Goal: Transaction & Acquisition: Obtain resource

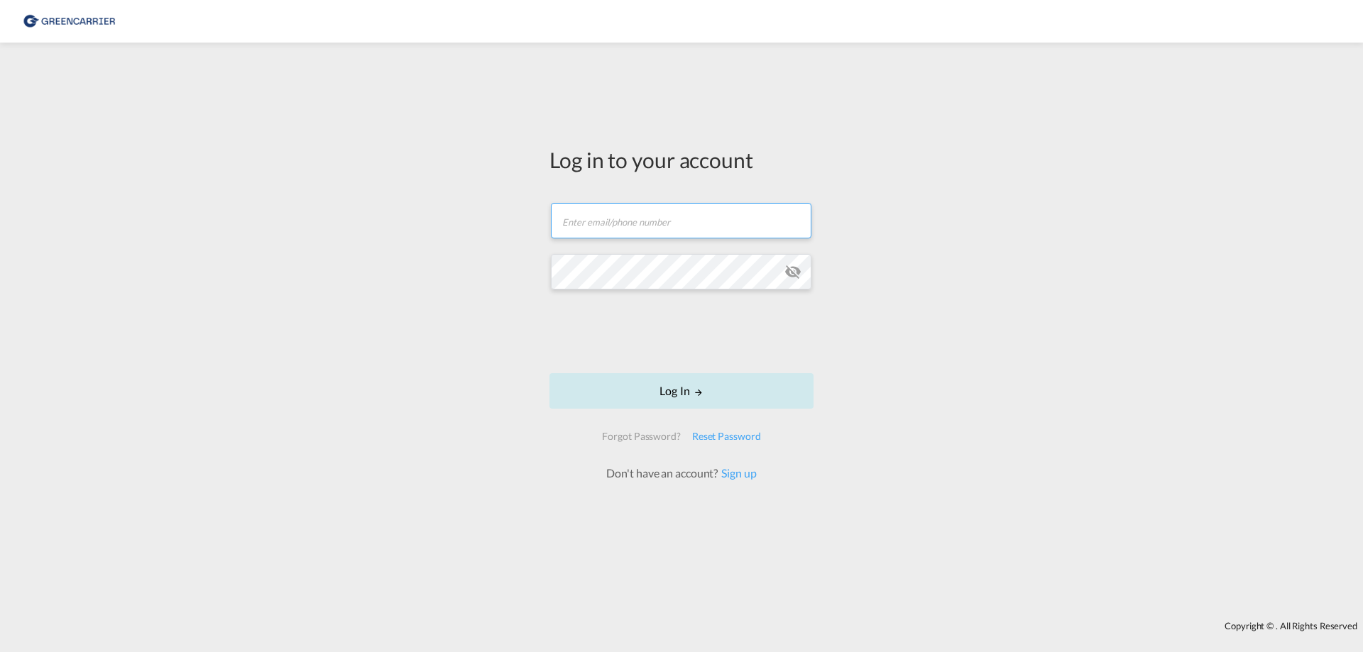
type input "[PERSON_NAME][EMAIL_ADDRESS][DOMAIN_NAME]"
click at [651, 385] on button "Log In" at bounding box center [681, 390] width 264 height 35
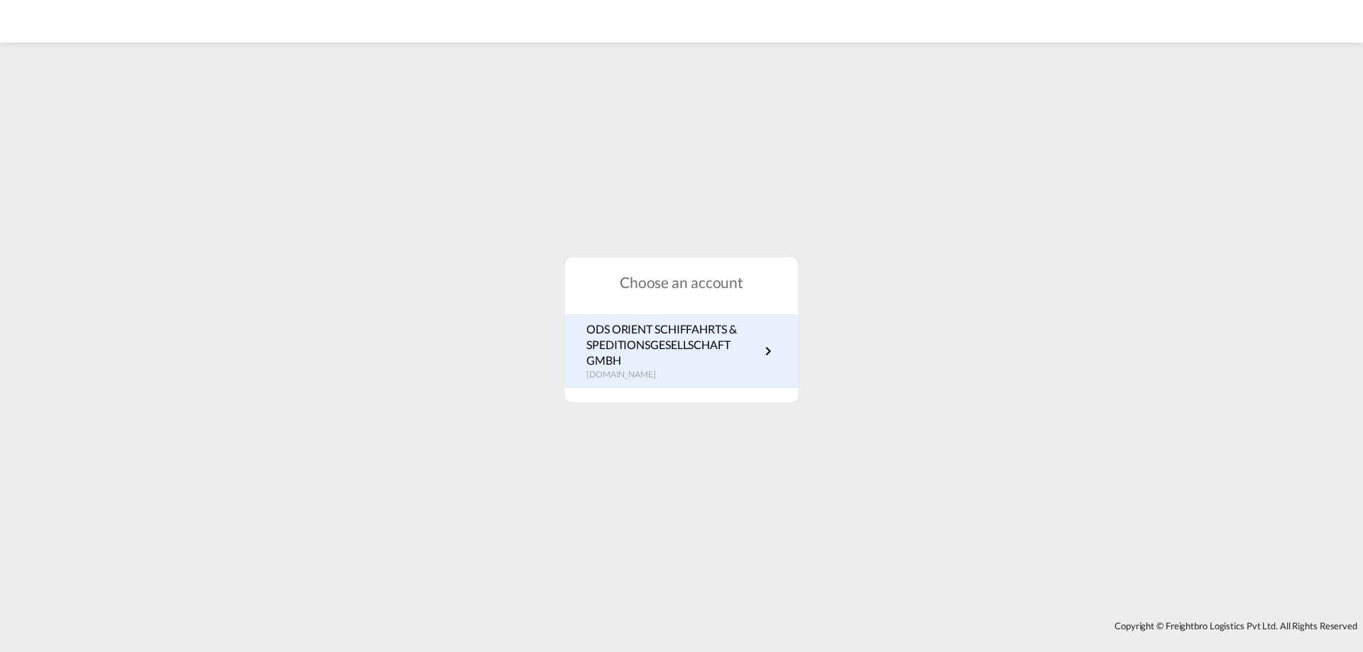
click at [660, 341] on p "ODS ORIENT SCHIFFAHRTS & SPEDITIONSGESELLSCHAFT GMBH" at bounding box center [672, 345] width 173 height 48
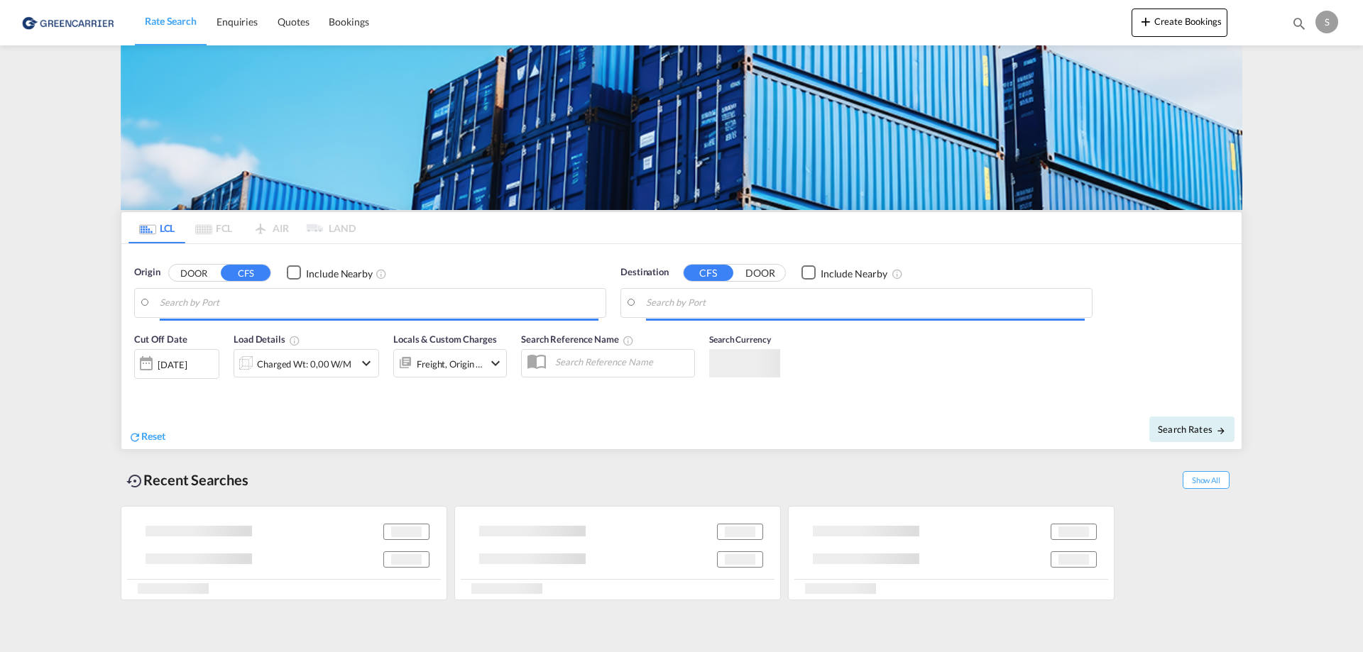
type input "NL-7001, Doetinchem, Gelderland"
type input "Callao, PECLL"
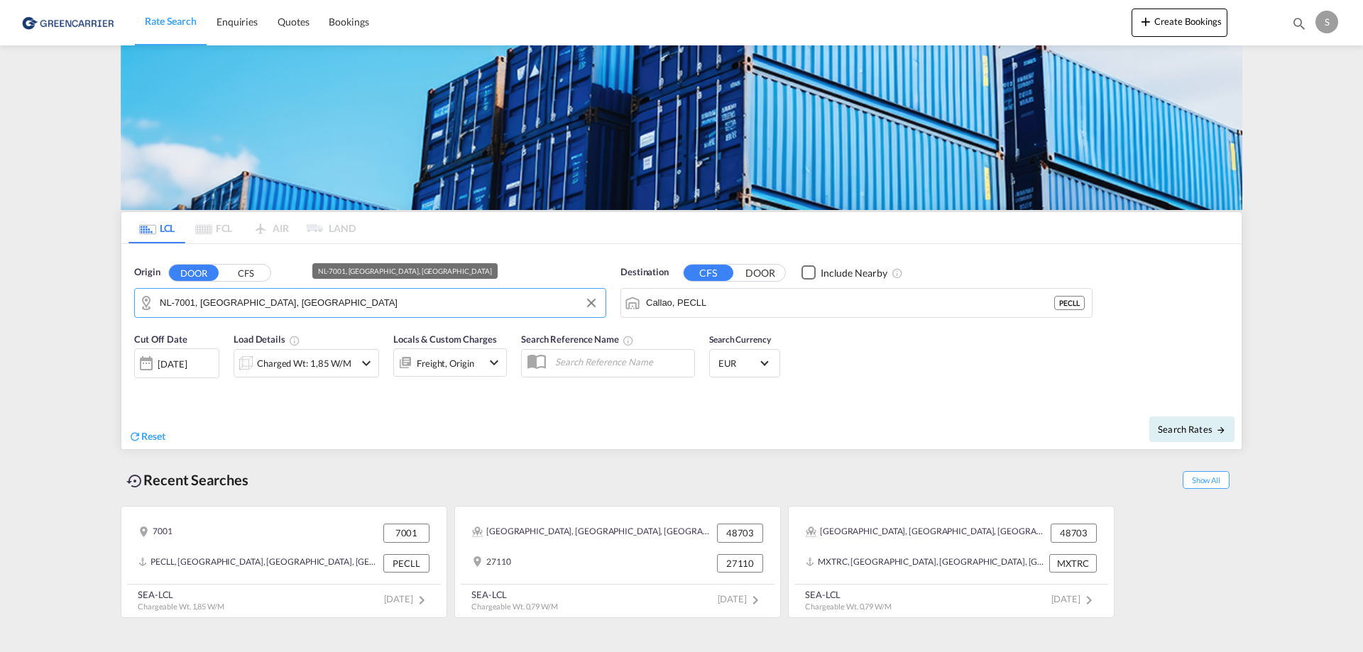
click at [470, 314] on md-autocomplete-wrap "NL-7001, Doetinchem, Gelderland" at bounding box center [379, 306] width 439 height 28
click at [460, 311] on input "NL-7001, Doetinchem, Gelderland" at bounding box center [379, 302] width 439 height 21
paste input "36035"
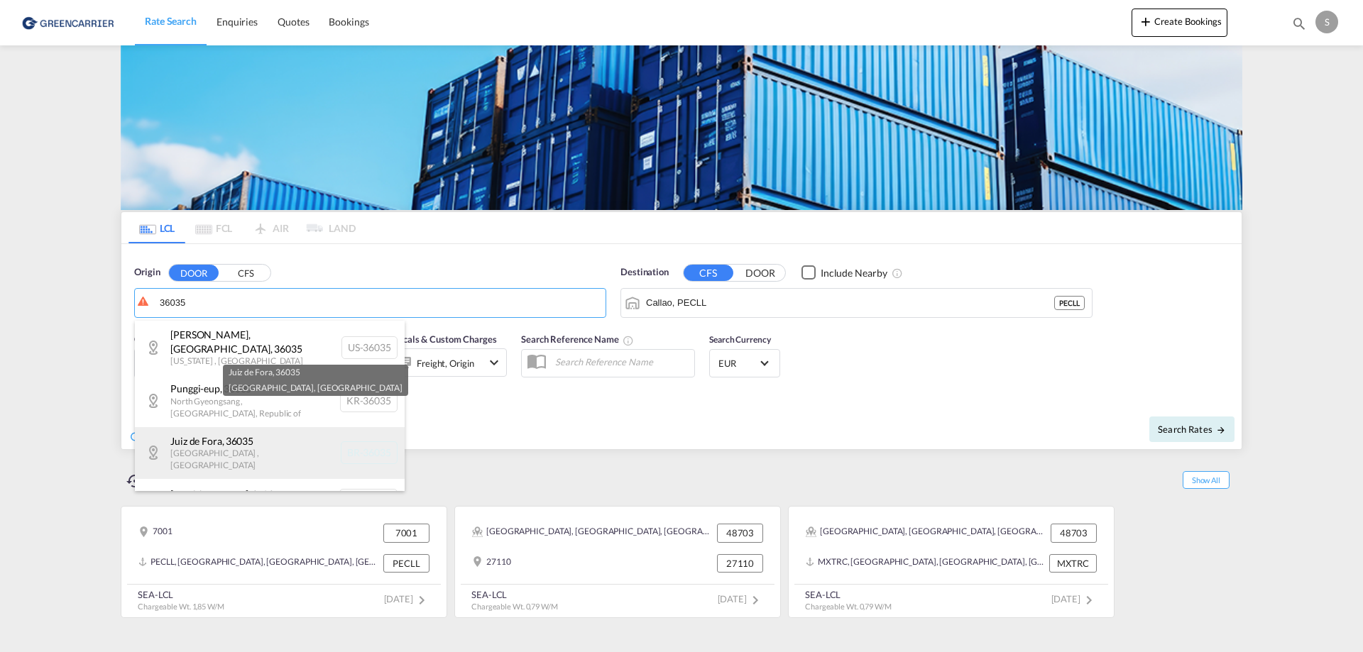
scroll to position [43, 0]
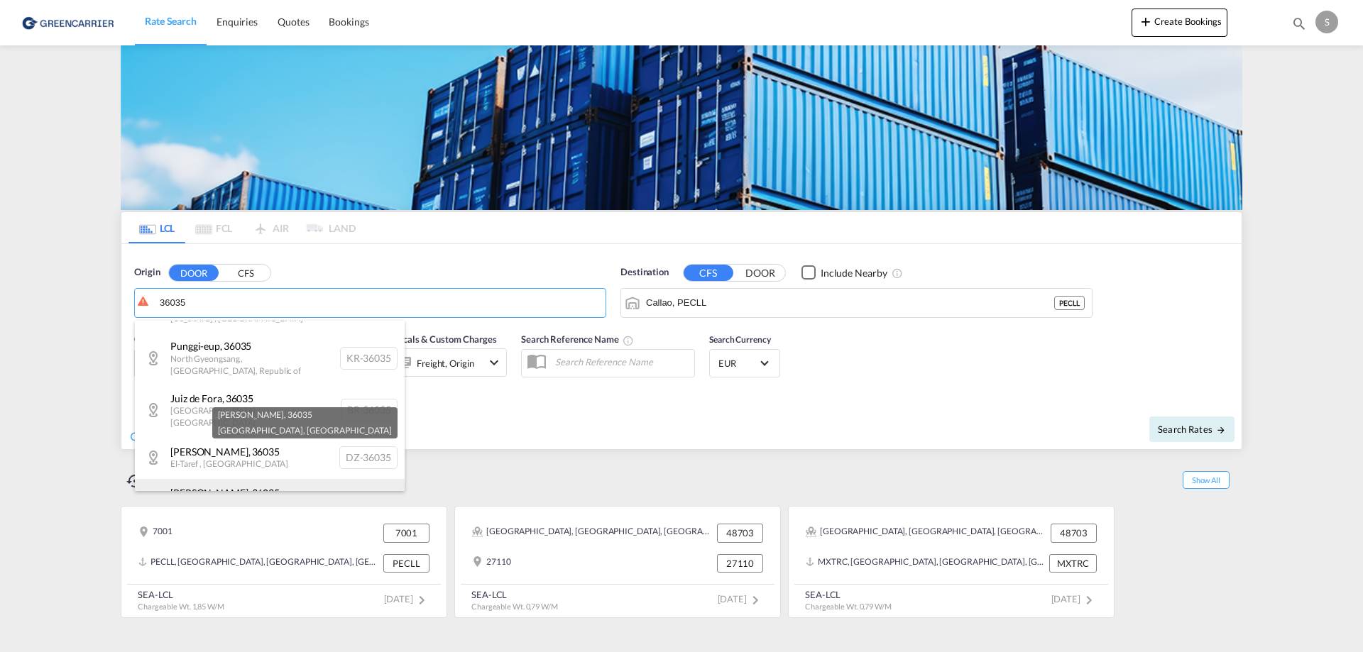
click at [285, 479] on div "Marano Vicentino , 36035 Veneto , Italy IT-36035" at bounding box center [270, 505] width 270 height 52
type input "IT-36035, Marano Vicentino, Veneto"
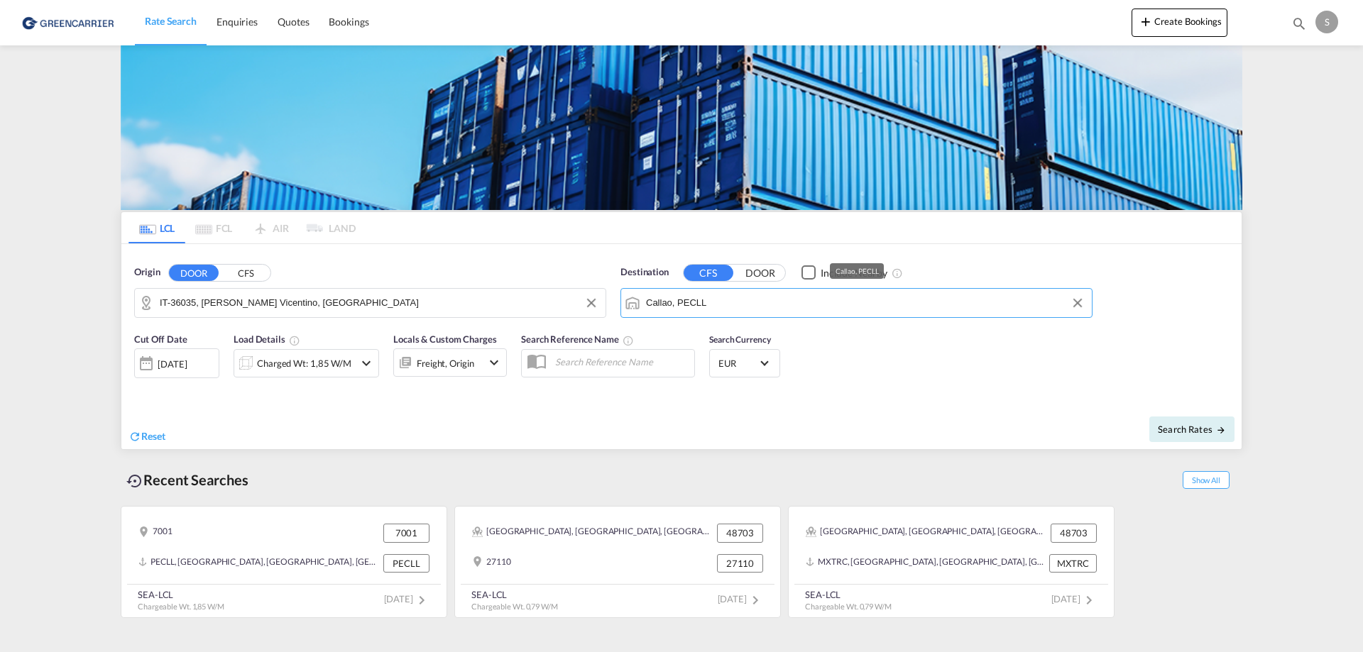
click at [747, 297] on input "Callao, PECLL" at bounding box center [865, 302] width 439 height 21
click at [1068, 302] on button "Clear Input" at bounding box center [1077, 302] width 21 height 21
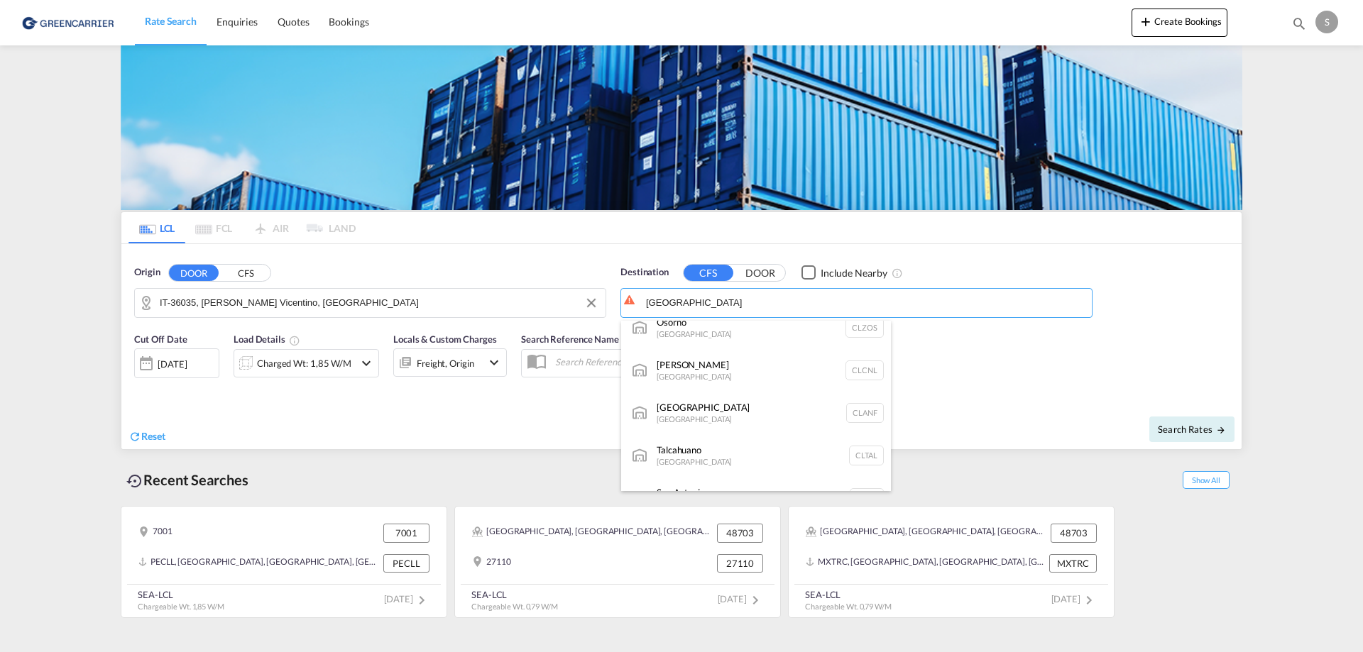
scroll to position [426, 0]
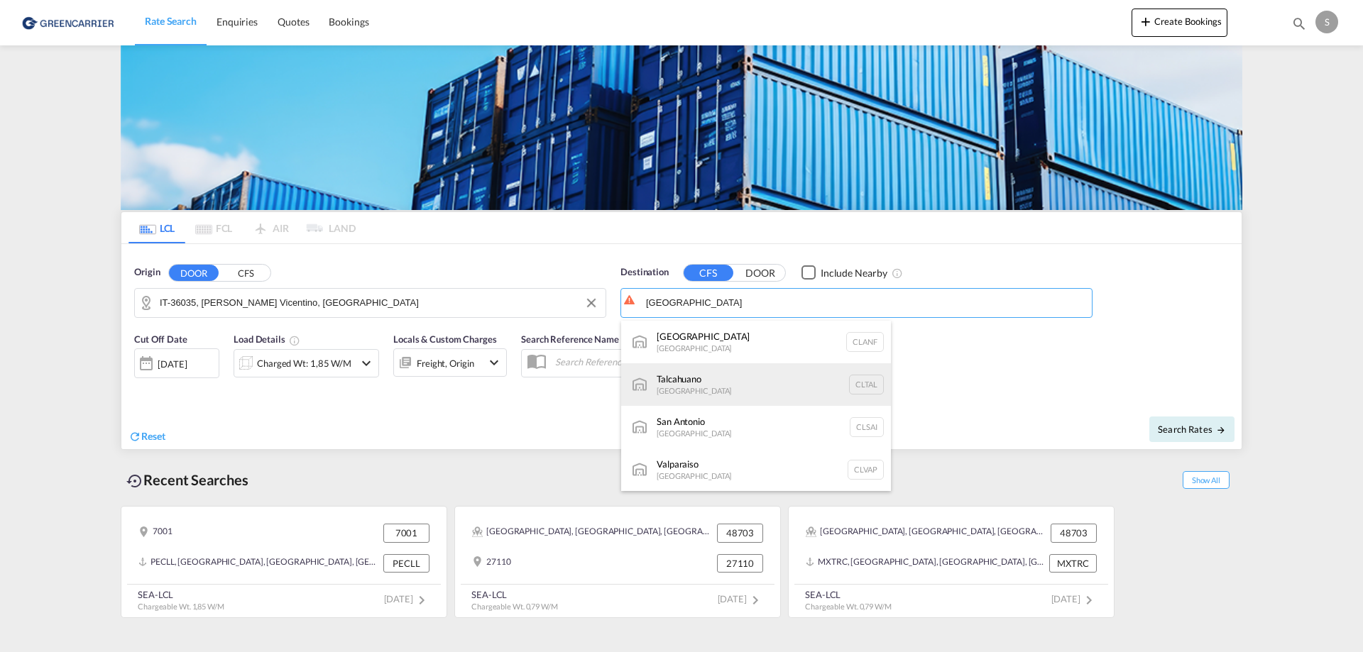
click at [748, 382] on div "Talcahuano Chile CLTAL" at bounding box center [756, 384] width 270 height 43
type input "Talcahuano, CLTAL"
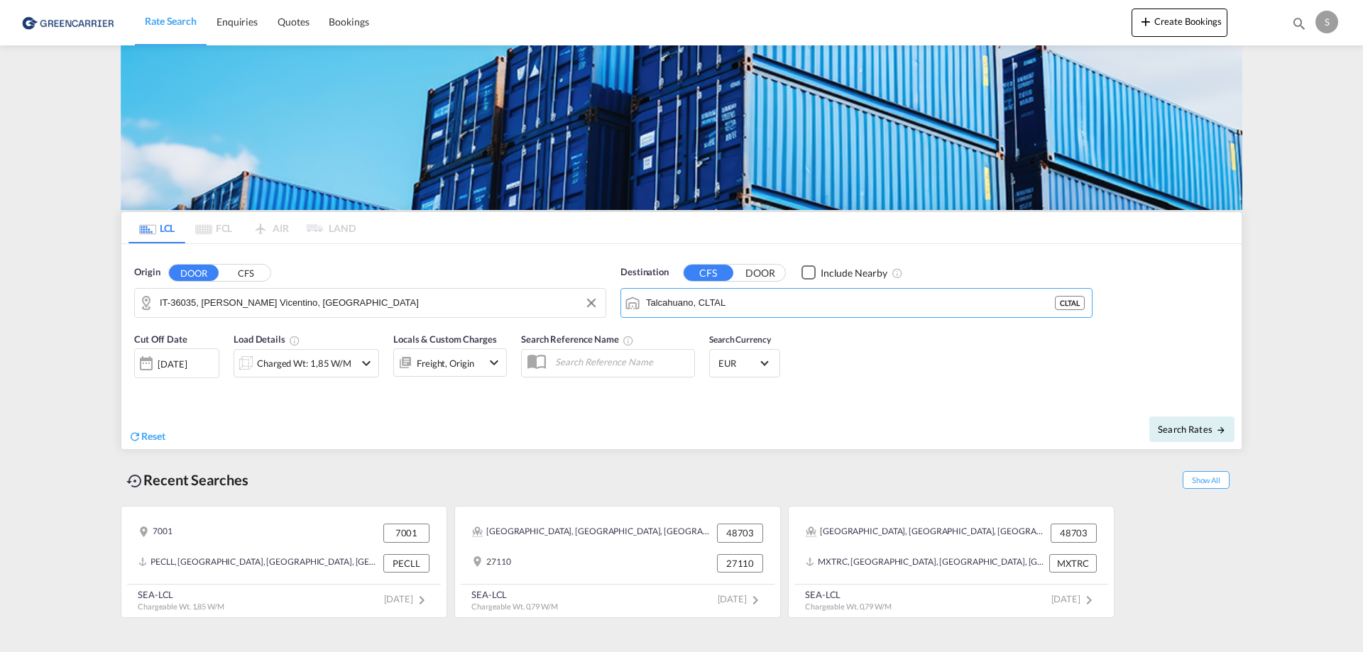
click at [359, 364] on md-icon "icon-chevron-down" at bounding box center [366, 363] width 17 height 17
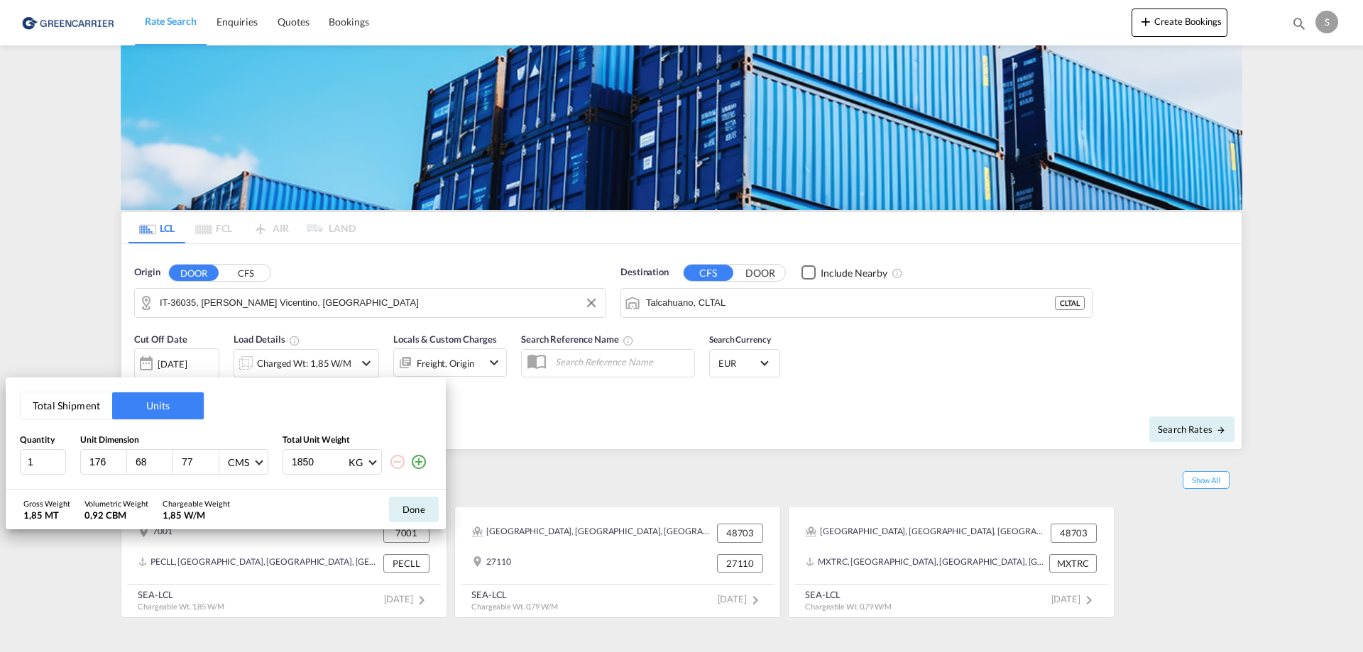
click at [102, 467] on input "176" at bounding box center [107, 462] width 38 height 13
type input "210"
type input "50"
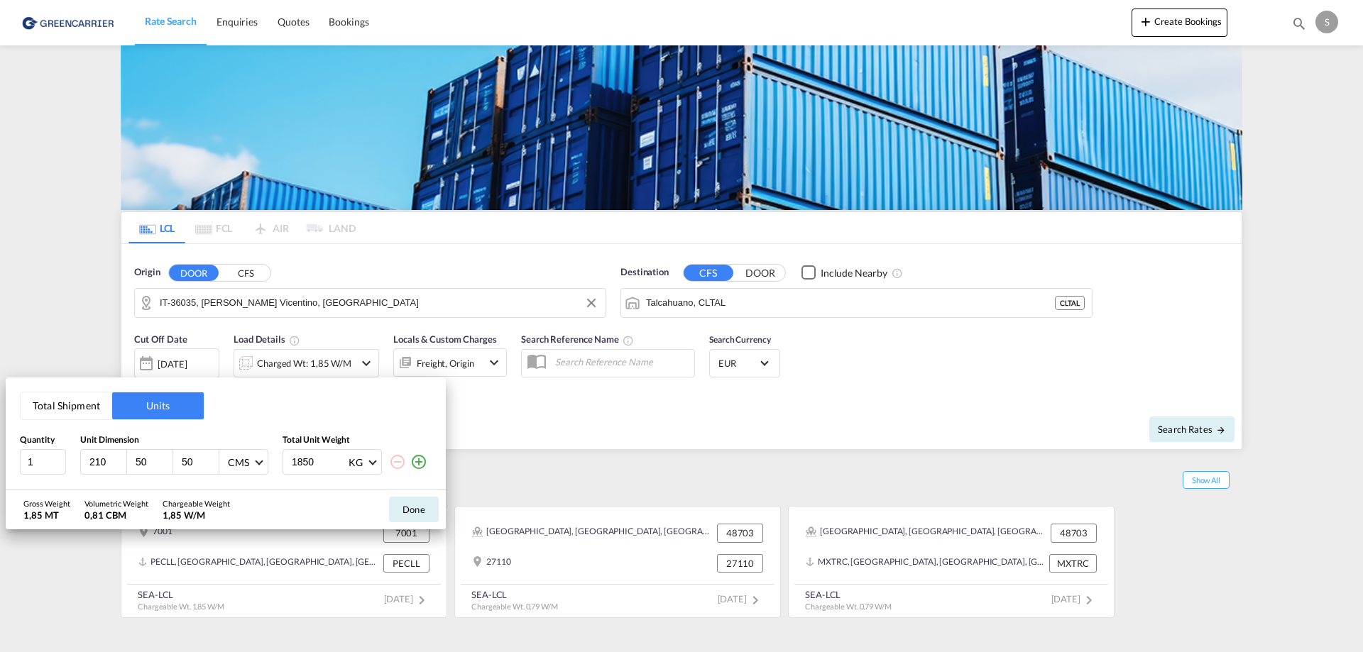
type input "50"
type input "300"
click at [407, 510] on button "Done" at bounding box center [414, 510] width 50 height 26
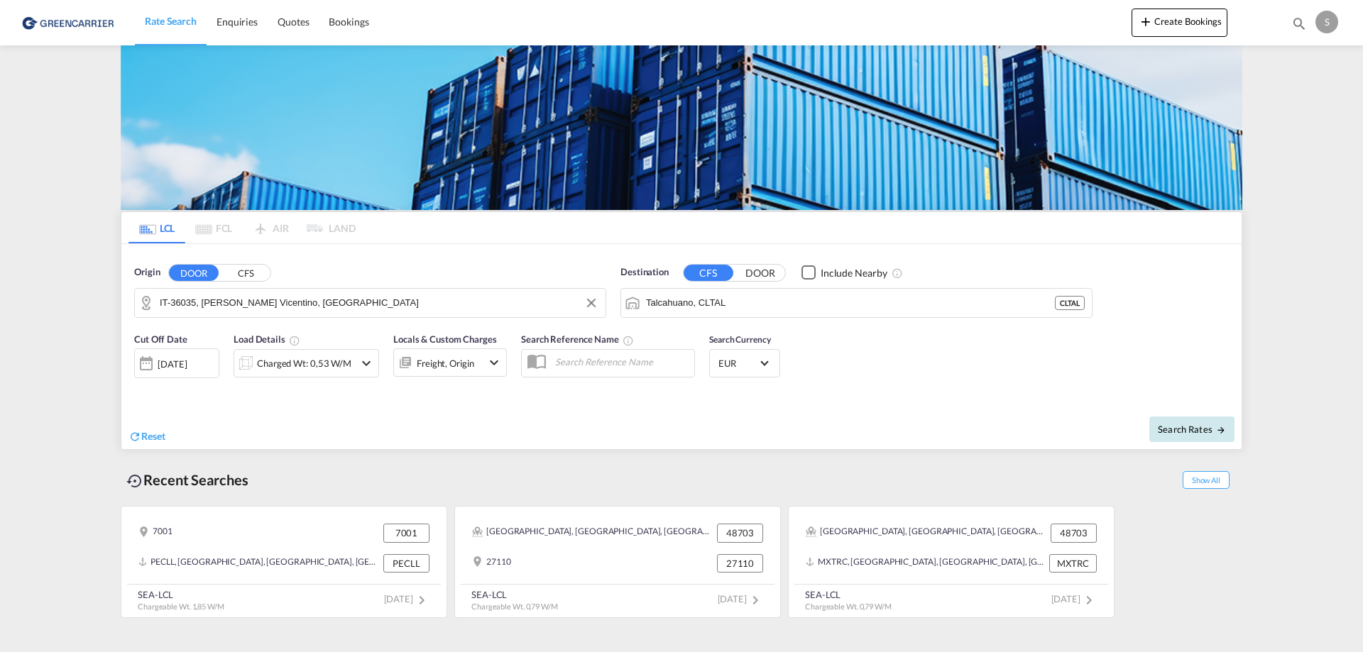
click at [1185, 427] on span "Search Rates" at bounding box center [1191, 429] width 68 height 11
type input "36035 to CLTAL / 8 Oct 2025"
